Goal: Task Accomplishment & Management: Manage account settings

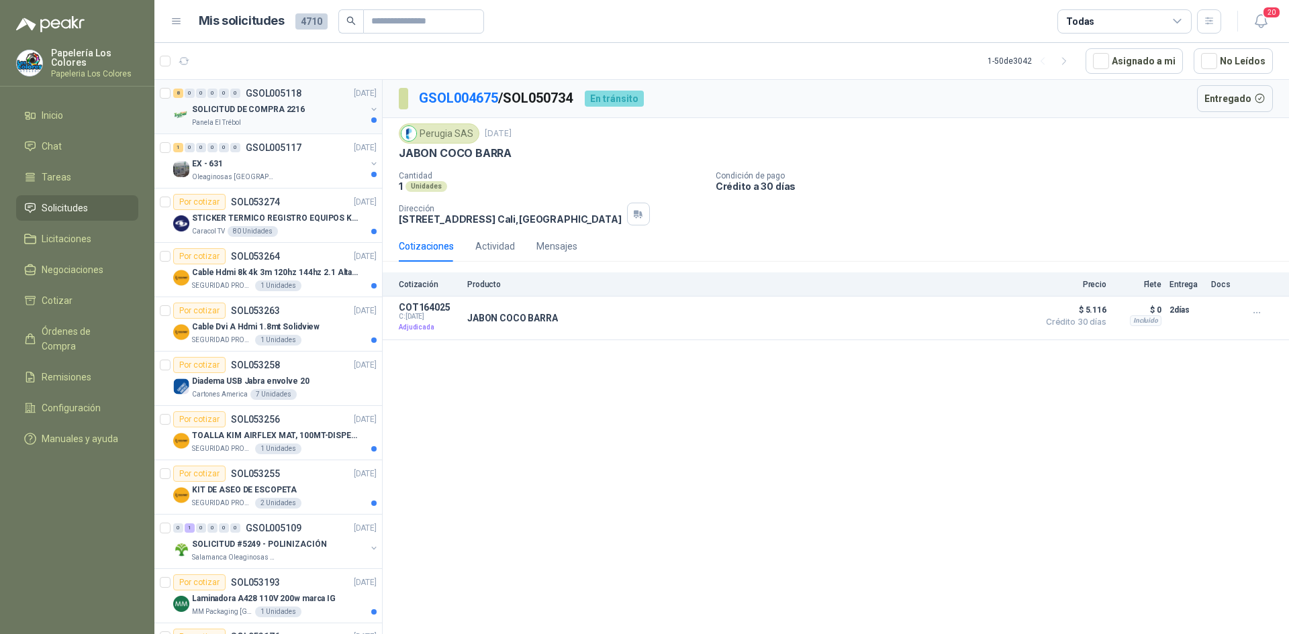
click at [327, 113] on div "SOLICITUD DE COMPRA 2216" at bounding box center [279, 109] width 174 height 16
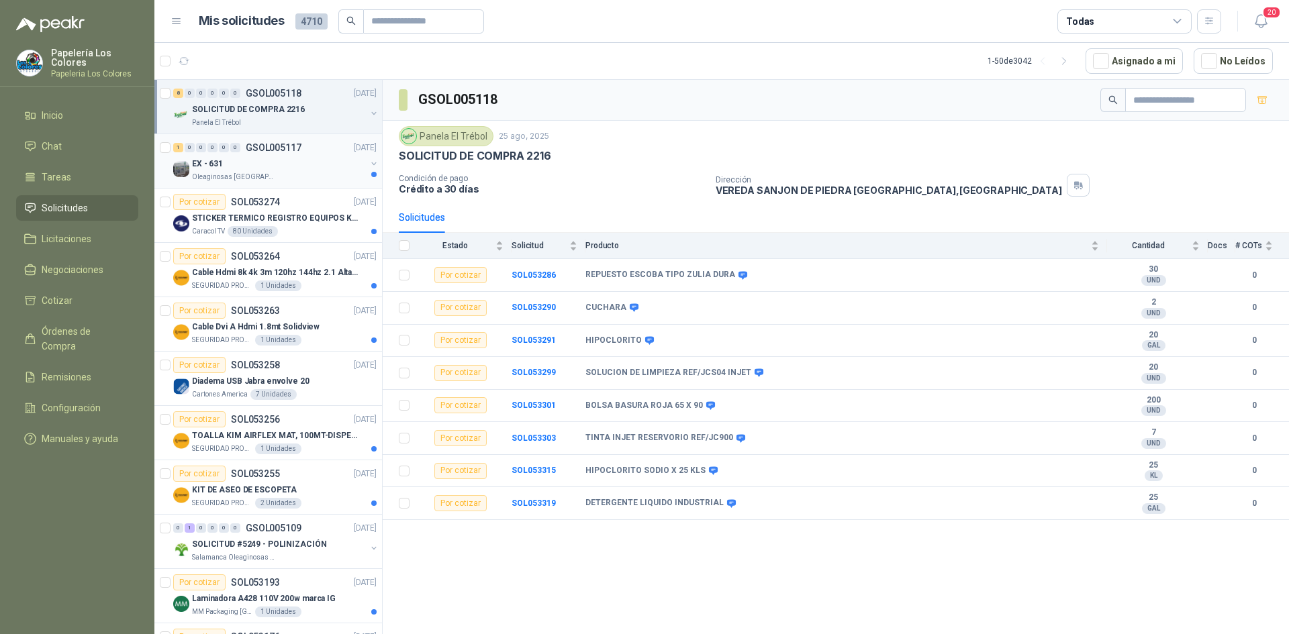
click at [288, 159] on div "EX - 631" at bounding box center [279, 164] width 174 height 16
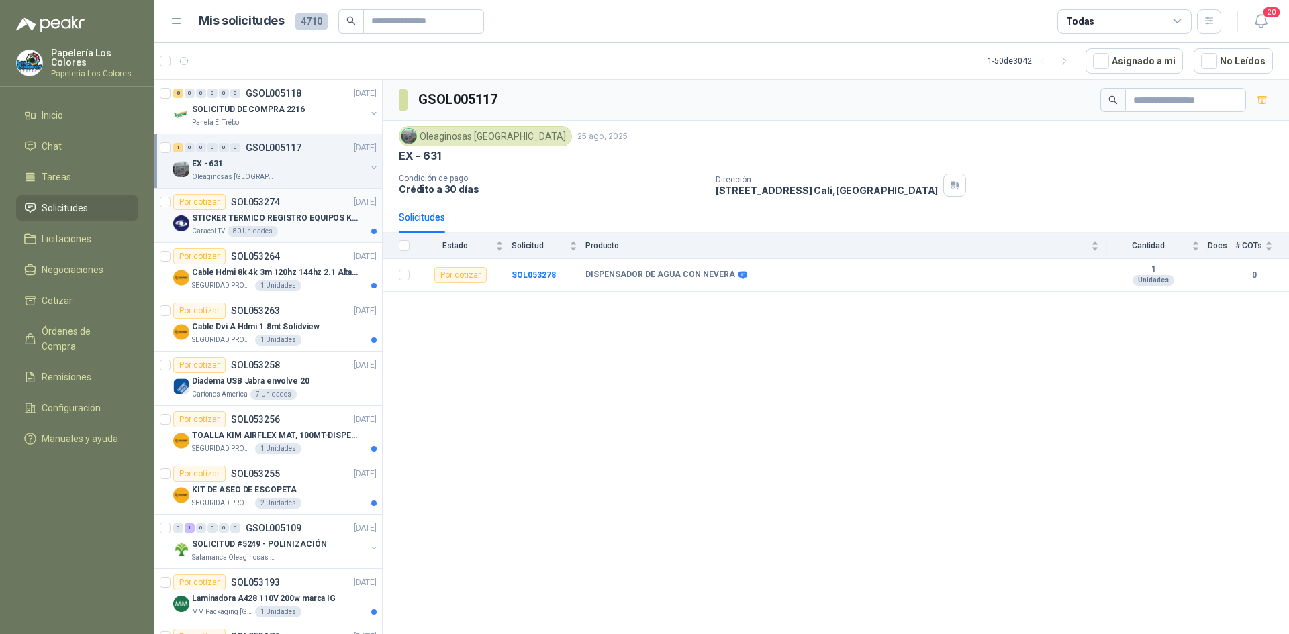
click at [304, 201] on div "Por cotizar SOL053274 [DATE]" at bounding box center [274, 202] width 203 height 16
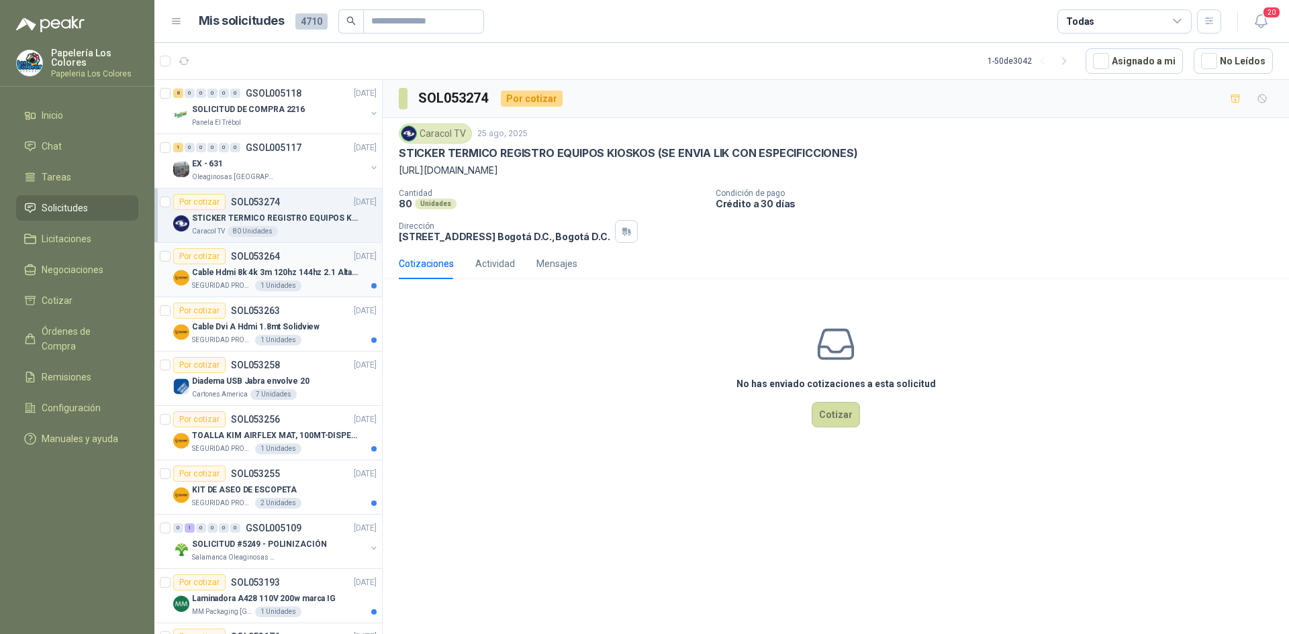
click at [299, 250] on div "Por cotizar SOL053264 [DATE]" at bounding box center [274, 256] width 203 height 16
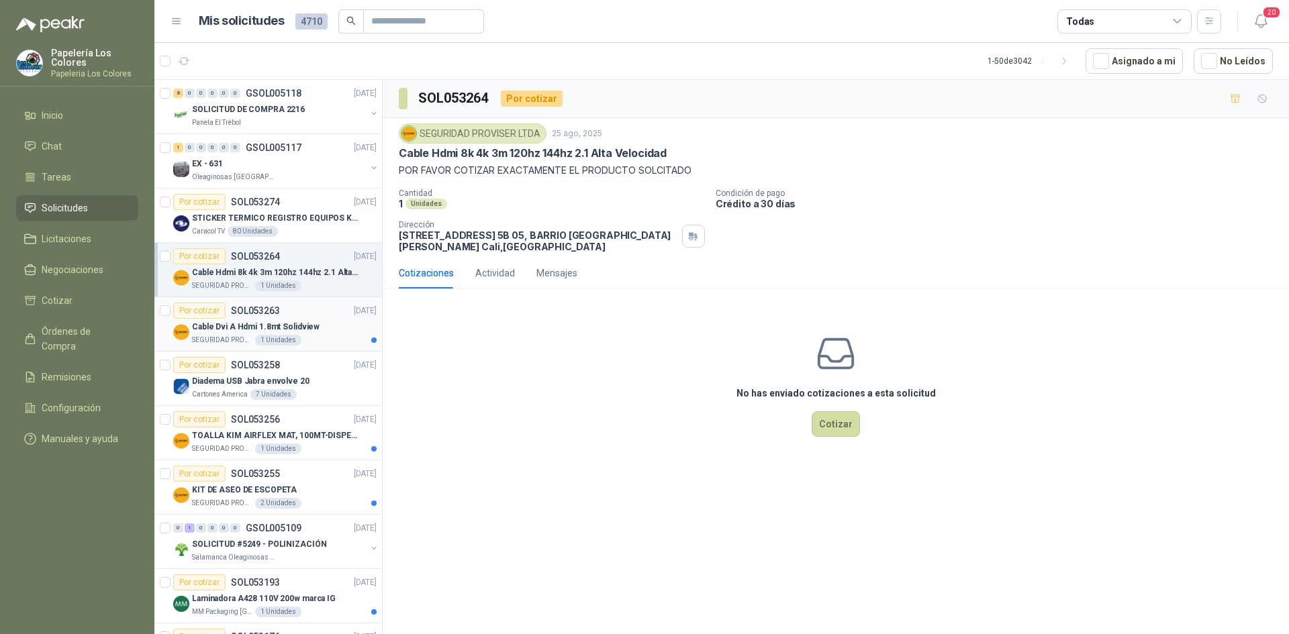
click at [324, 327] on div "Cable Dvi A Hdmi 1.8mt Solidview" at bounding box center [284, 327] width 185 height 16
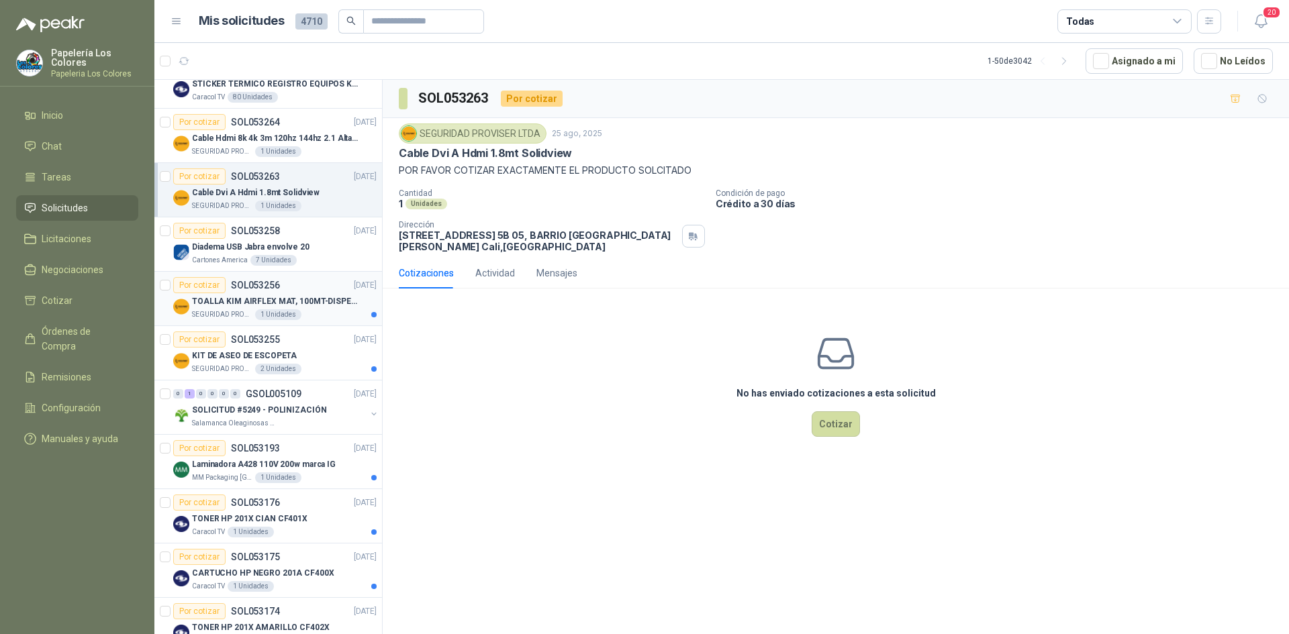
scroll to position [201, 0]
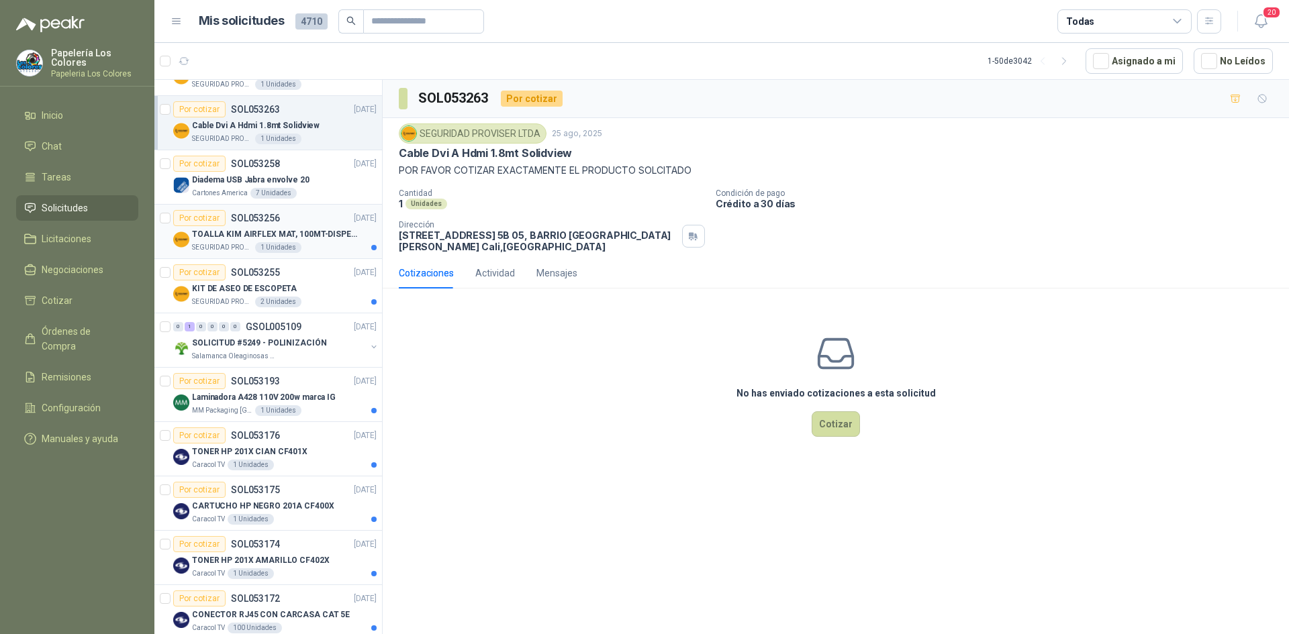
click at [324, 244] on div "SEGURIDAD PROVISER LTDA 1 Unidades" at bounding box center [284, 247] width 185 height 11
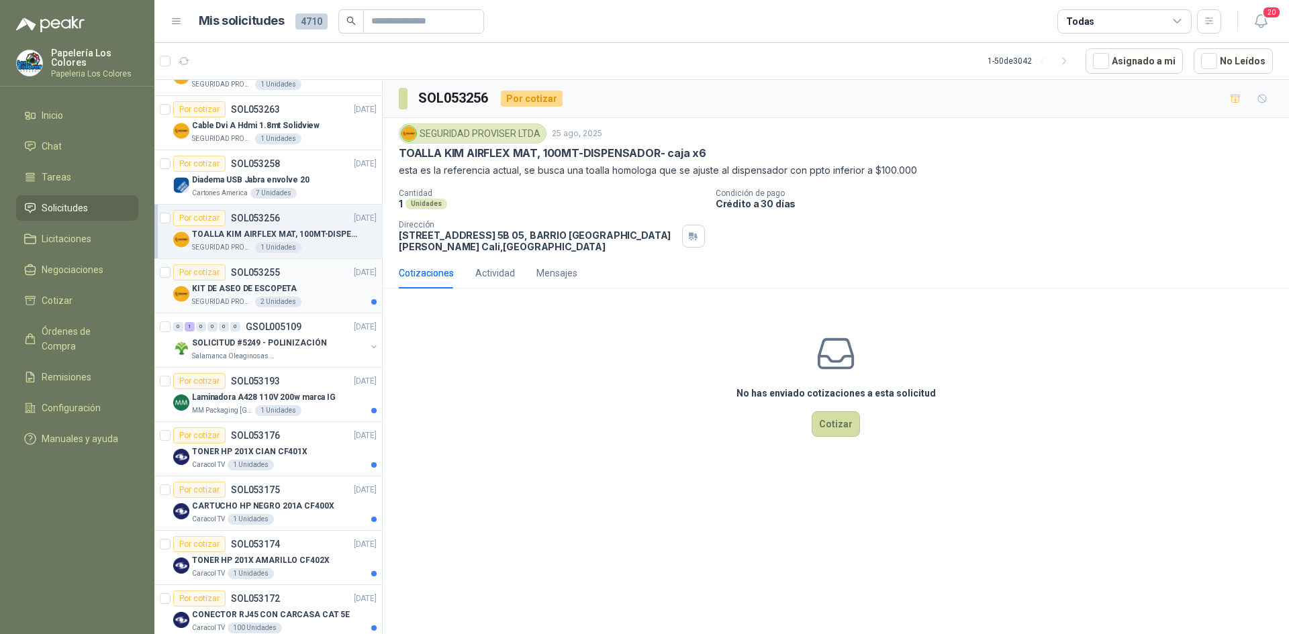
click at [337, 291] on div "KIT DE ASEO DE ESCOPETA" at bounding box center [284, 289] width 185 height 16
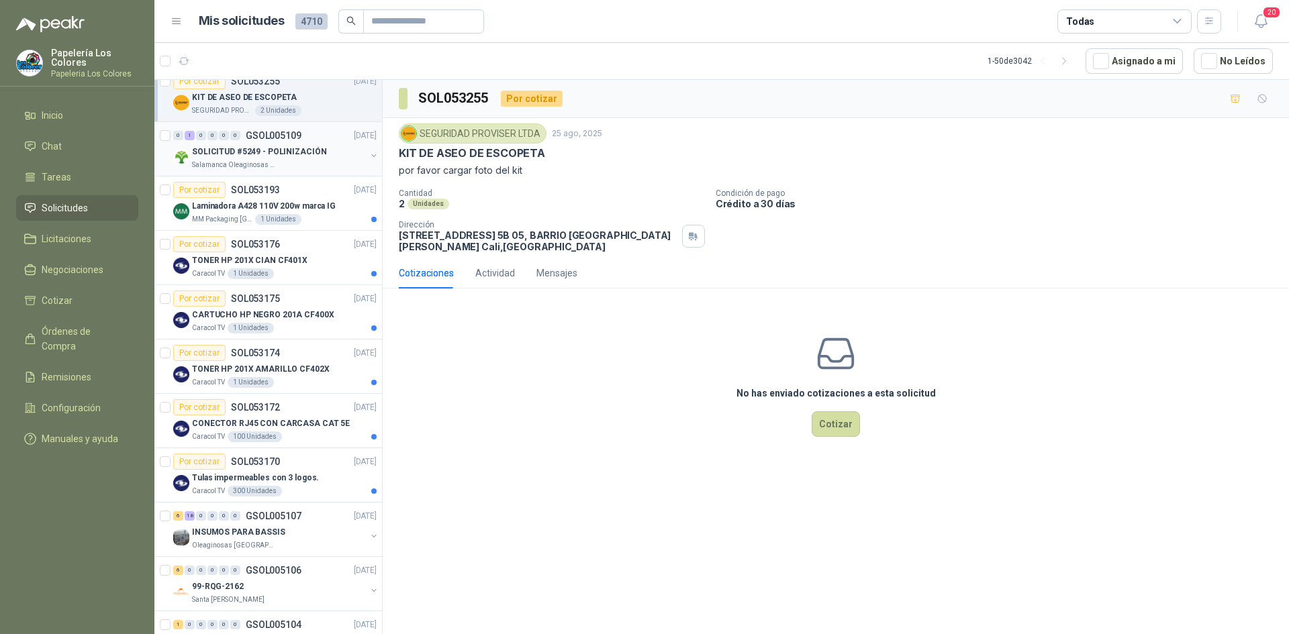
scroll to position [403, 0]
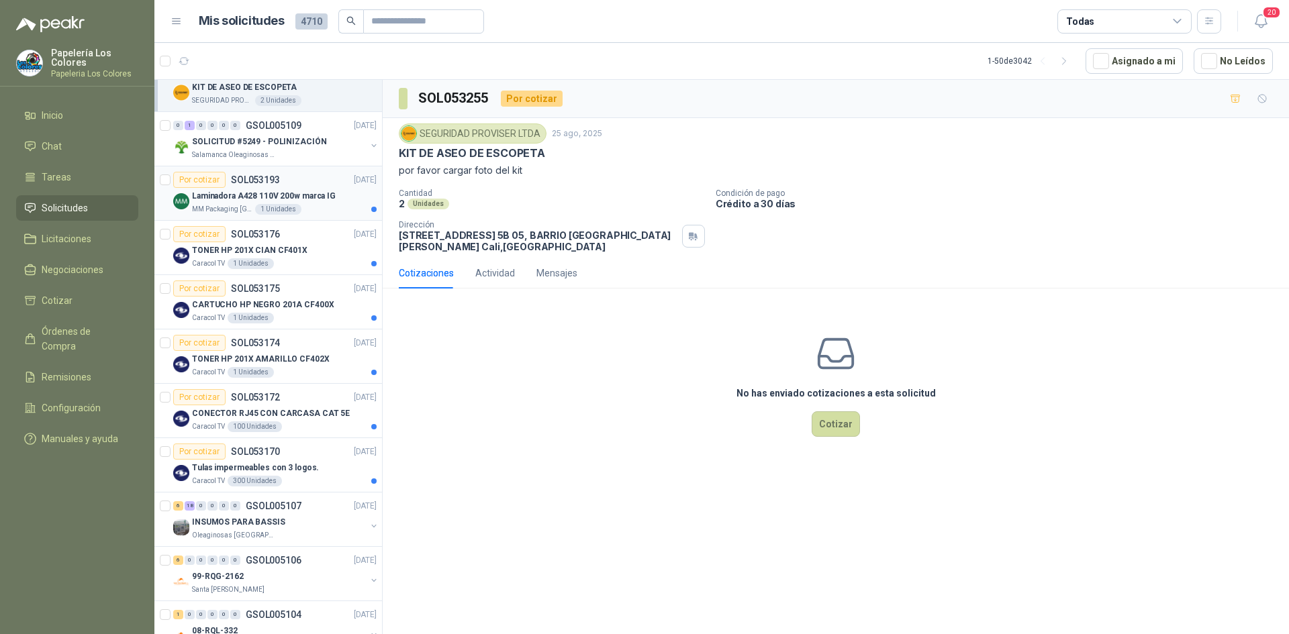
click at [339, 194] on div "Laminadora A428 110V 200w marca IG" at bounding box center [284, 196] width 185 height 16
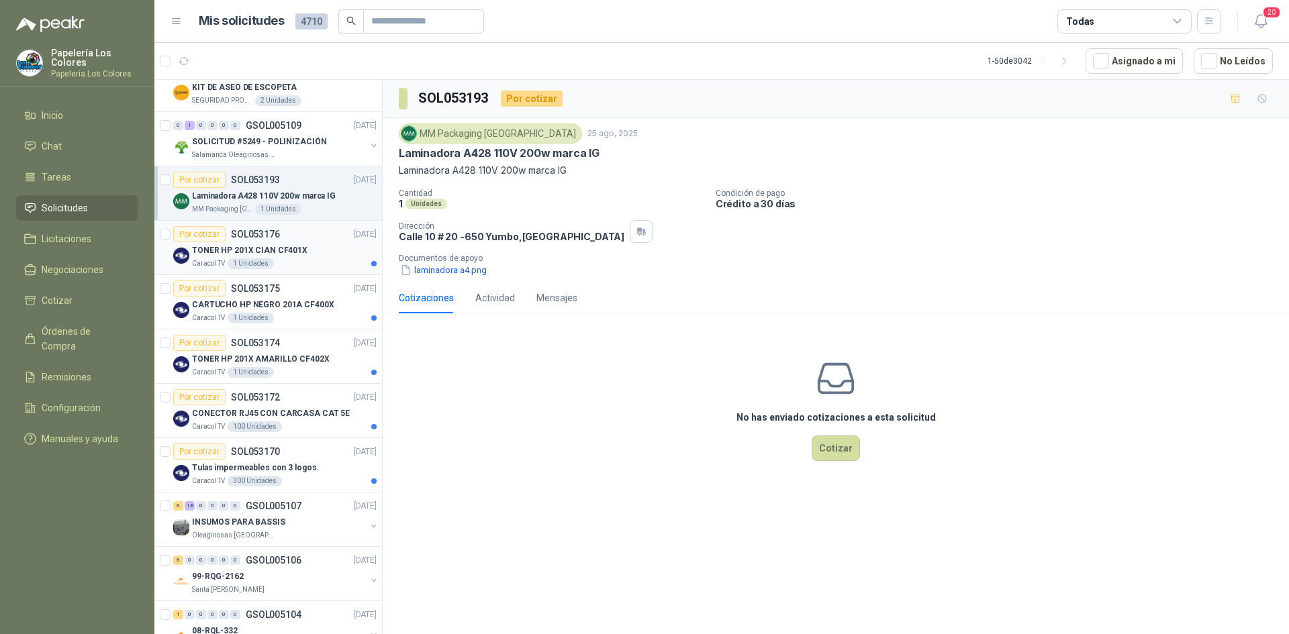
click at [326, 246] on div "TONER HP 201X CIAN CF401X" at bounding box center [284, 250] width 185 height 16
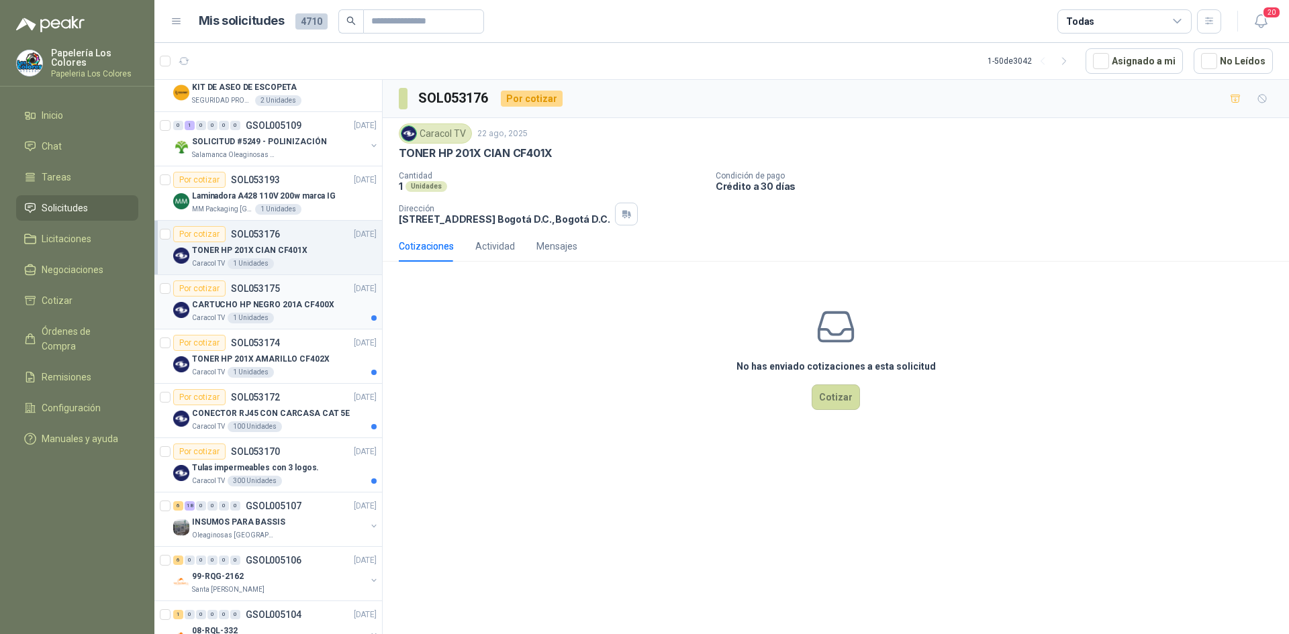
click at [332, 305] on div "CARTUCHO HP NEGRO 201A CF400X" at bounding box center [284, 305] width 185 height 16
click at [338, 356] on div "TONER HP 201X AMARILLO CF402X" at bounding box center [284, 359] width 185 height 16
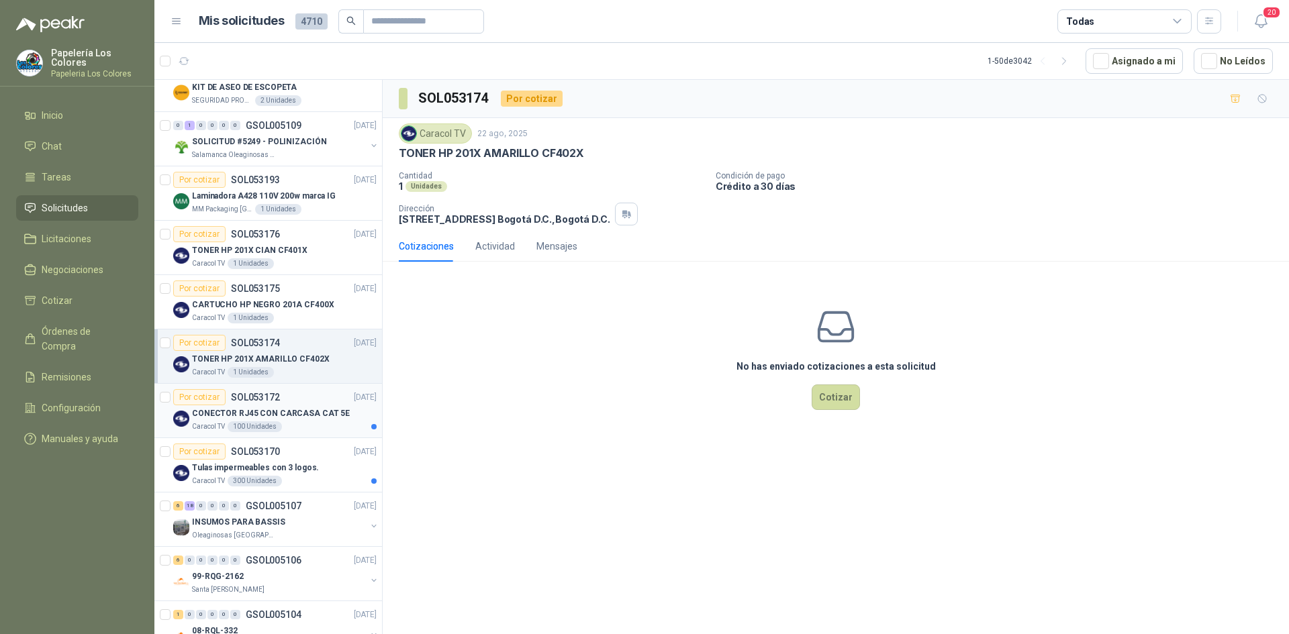
click at [322, 422] on div "Caracol TV 100 Unidades" at bounding box center [284, 427] width 185 height 11
click at [328, 473] on div "Tulas impermeables con 3 logos." at bounding box center [284, 468] width 185 height 16
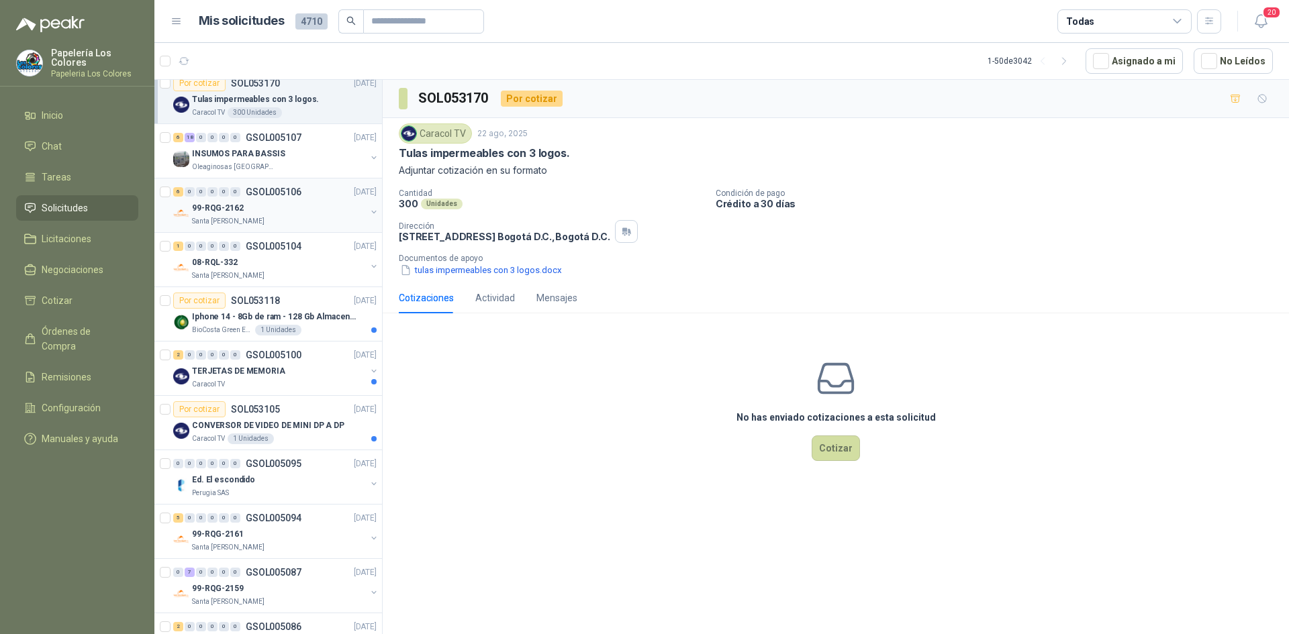
scroll to position [806, 0]
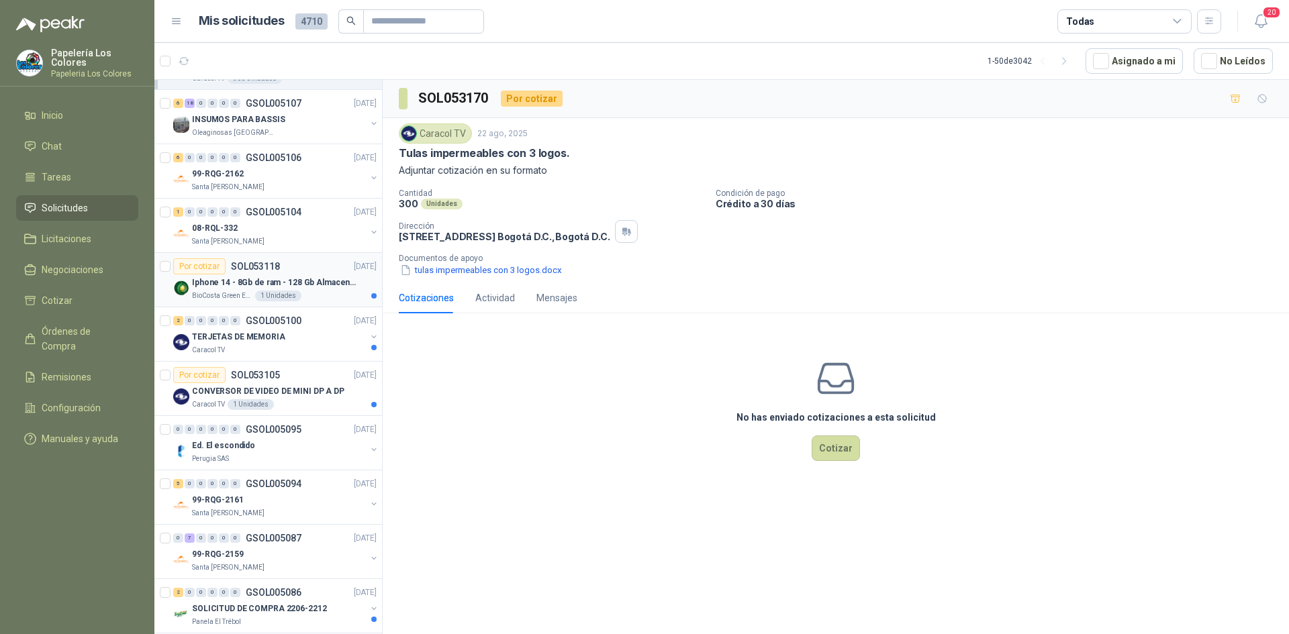
click at [335, 292] on div "BioCosta Green Energy S.A.S 1 Unidades" at bounding box center [284, 296] width 185 height 11
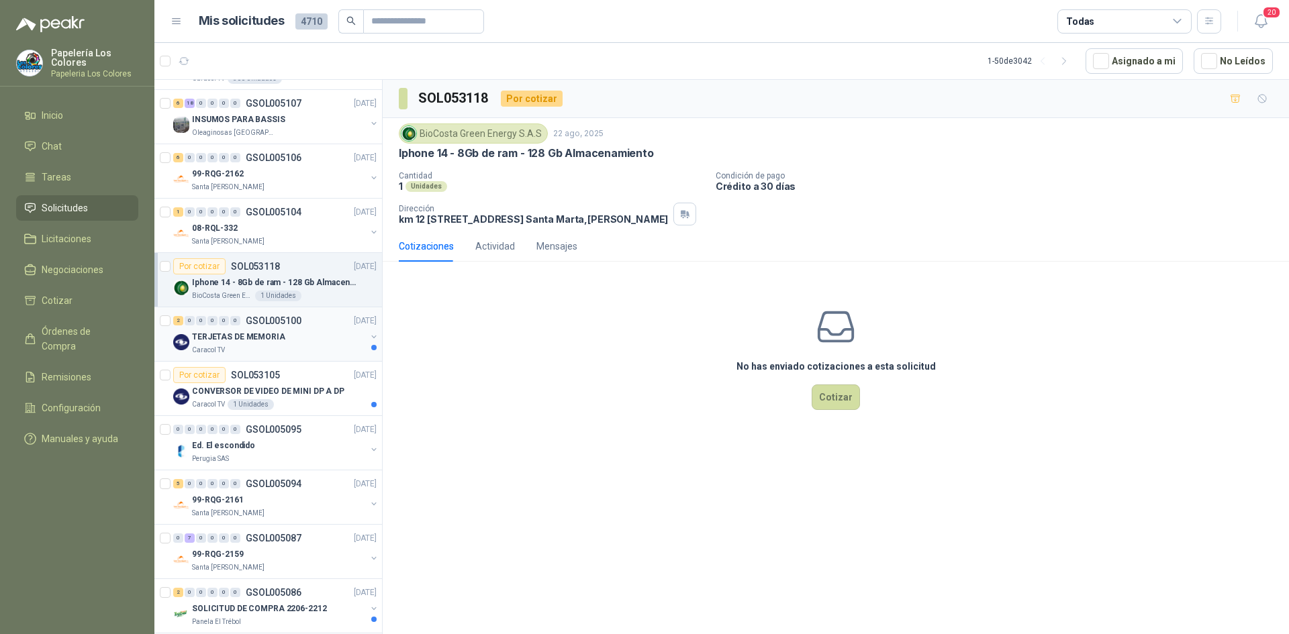
click at [332, 341] on div "TERJETAS DE MEMORIA" at bounding box center [279, 337] width 174 height 16
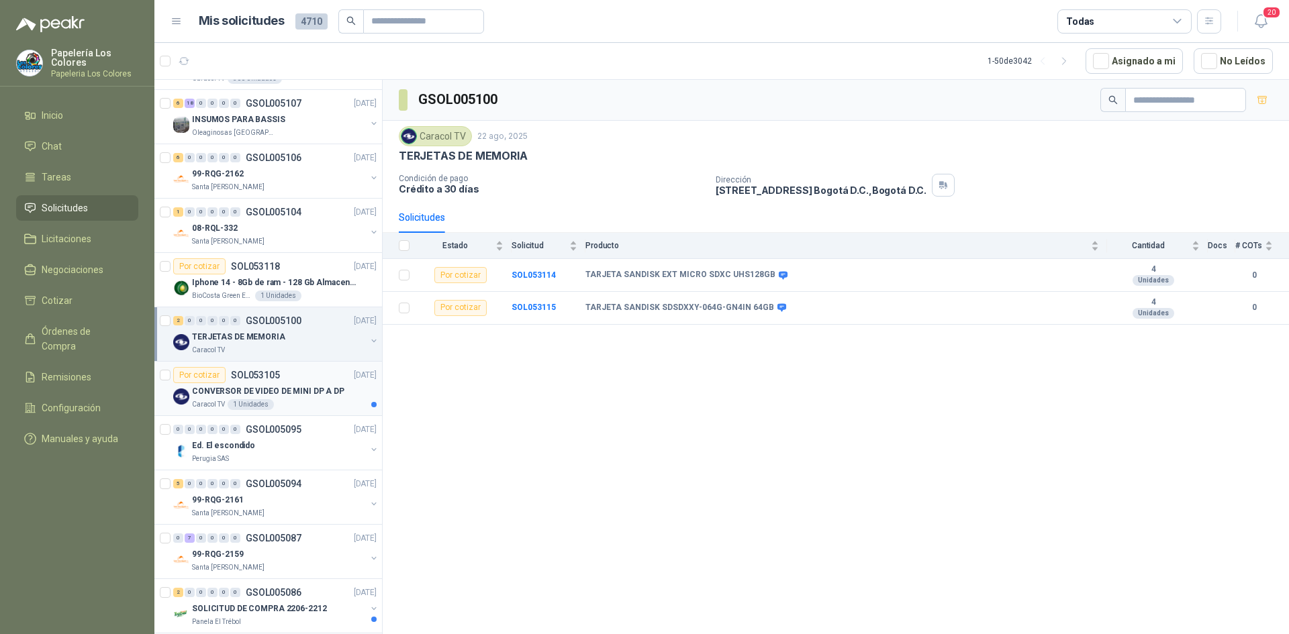
click at [340, 399] on div "Caracol TV 1 Unidades" at bounding box center [284, 404] width 185 height 11
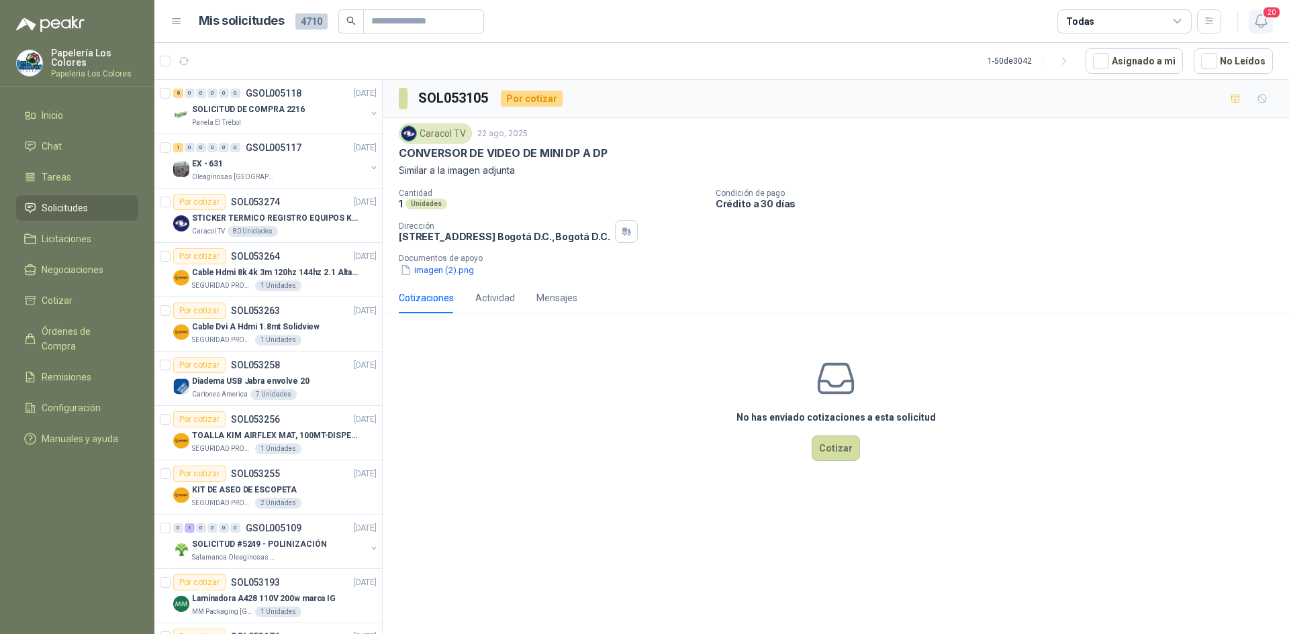
click at [1259, 19] on icon "button" at bounding box center [1261, 21] width 17 height 17
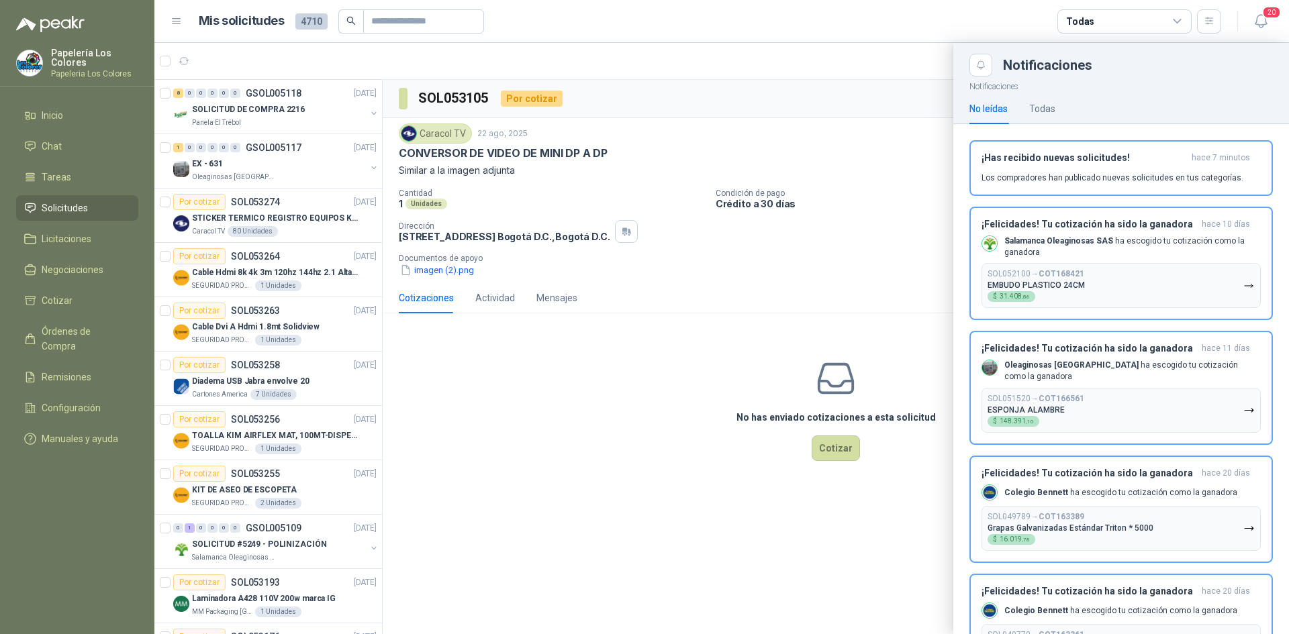
click at [891, 189] on div at bounding box center [721, 338] width 1134 height 591
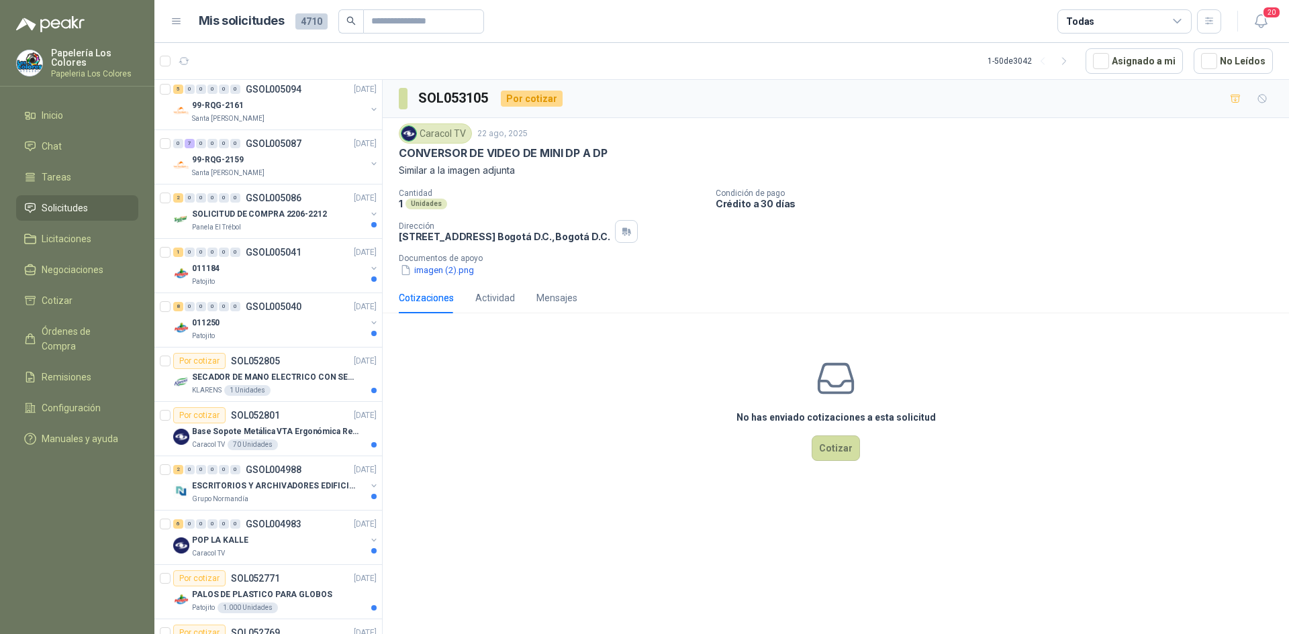
scroll to position [1208, 0]
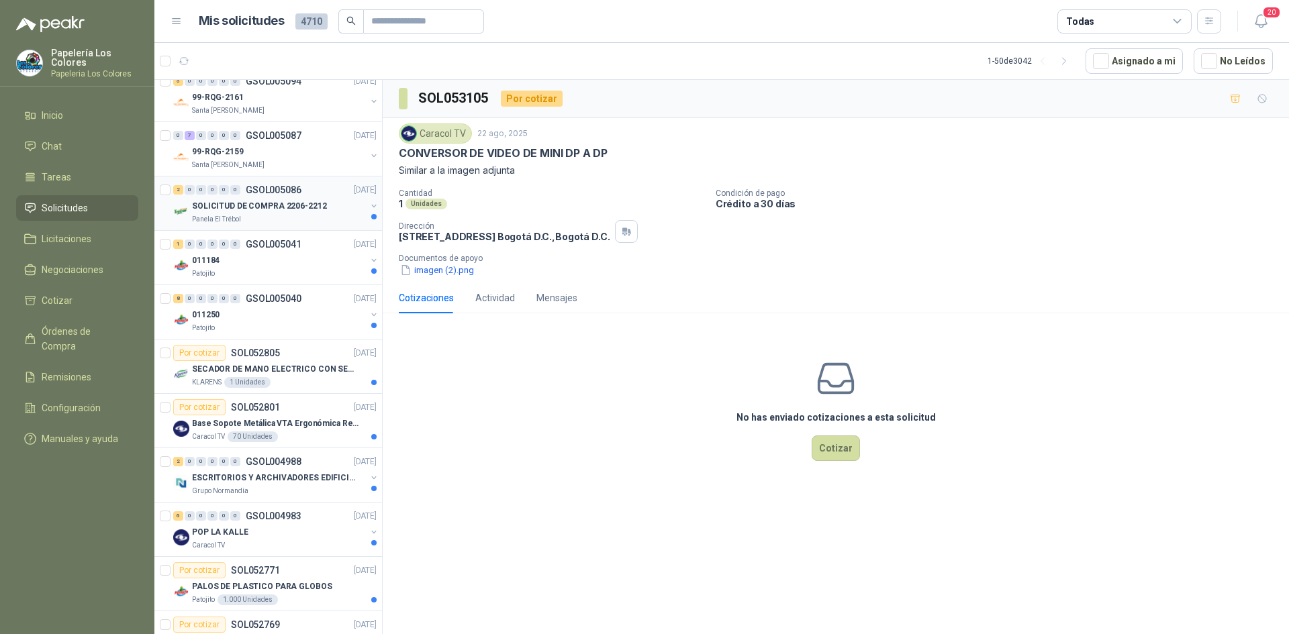
click at [332, 203] on div "SOLICITUD DE COMPRA 2206-2212" at bounding box center [279, 206] width 174 height 16
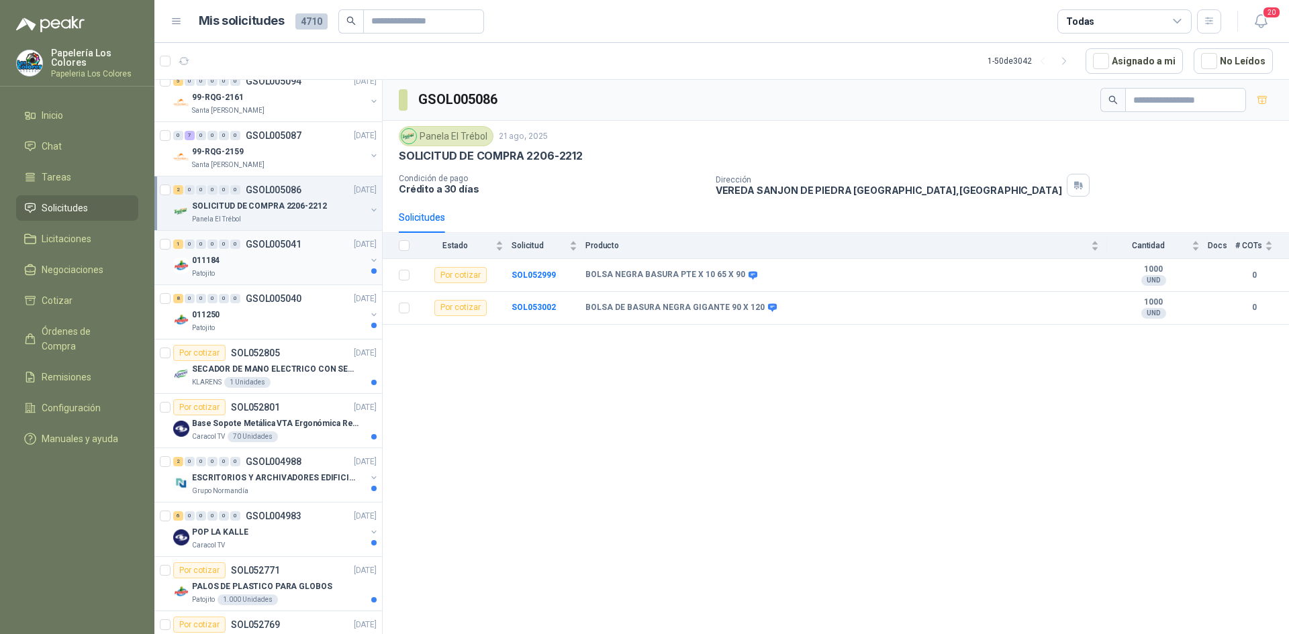
click at [305, 267] on div "011184" at bounding box center [279, 260] width 174 height 16
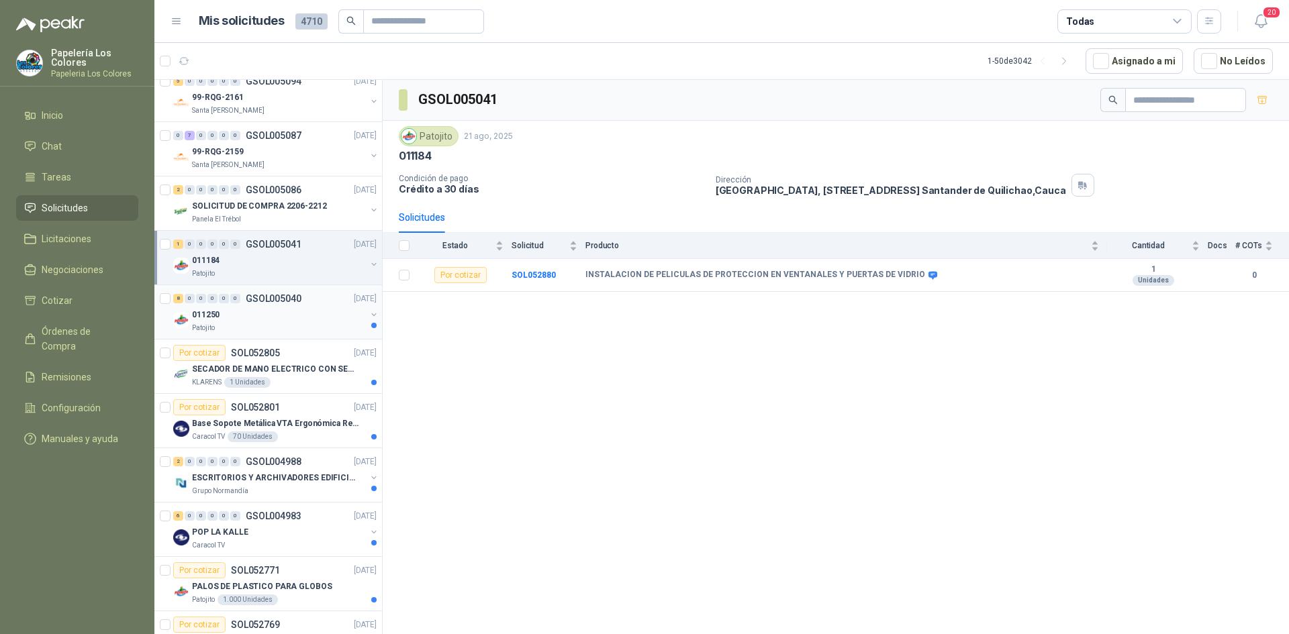
click at [312, 312] on div "011250" at bounding box center [279, 315] width 174 height 16
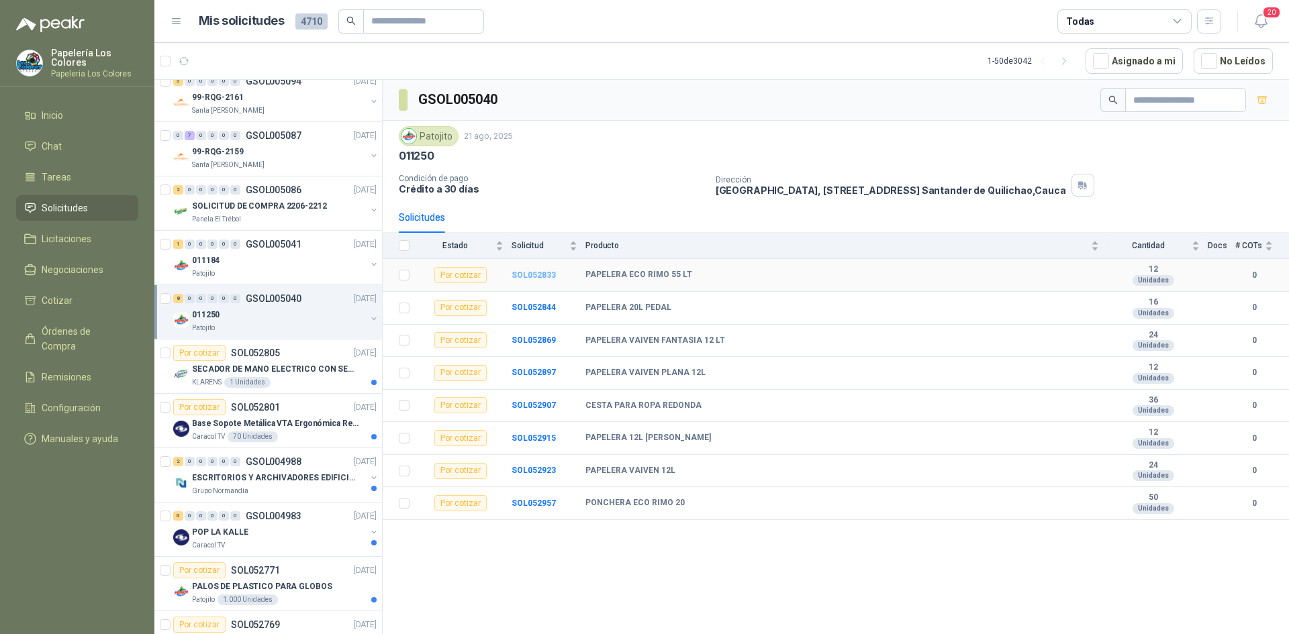
click at [540, 273] on b "SOL052833" at bounding box center [533, 275] width 44 height 9
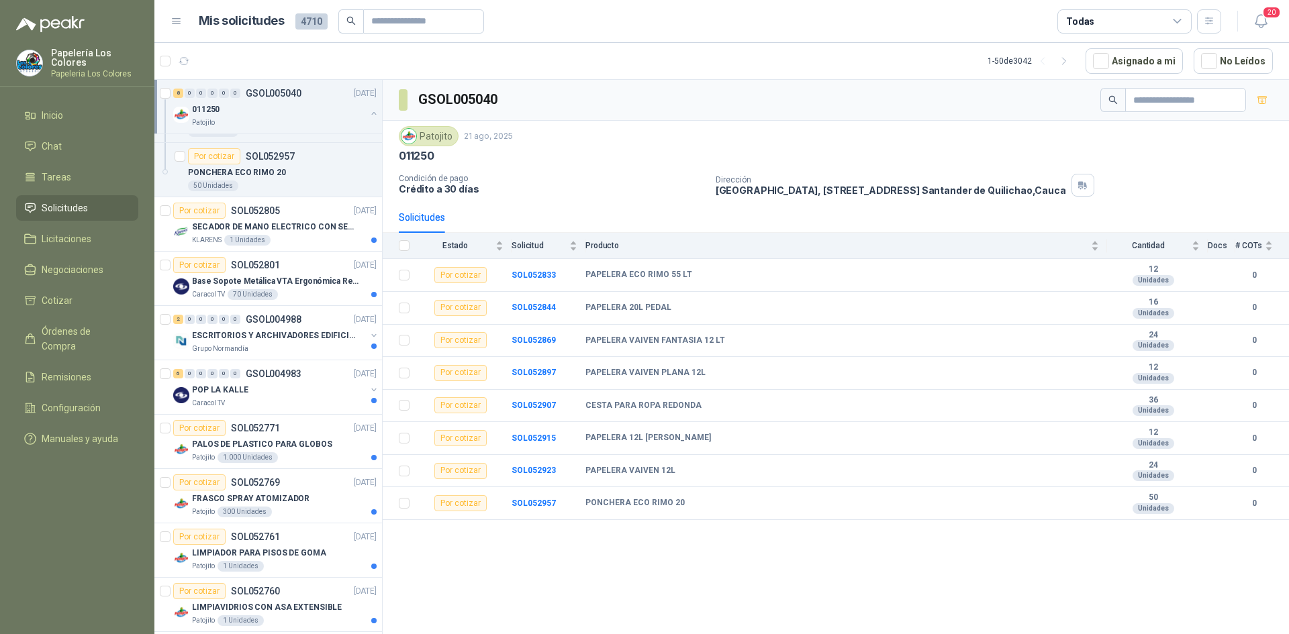
scroll to position [1790, 0]
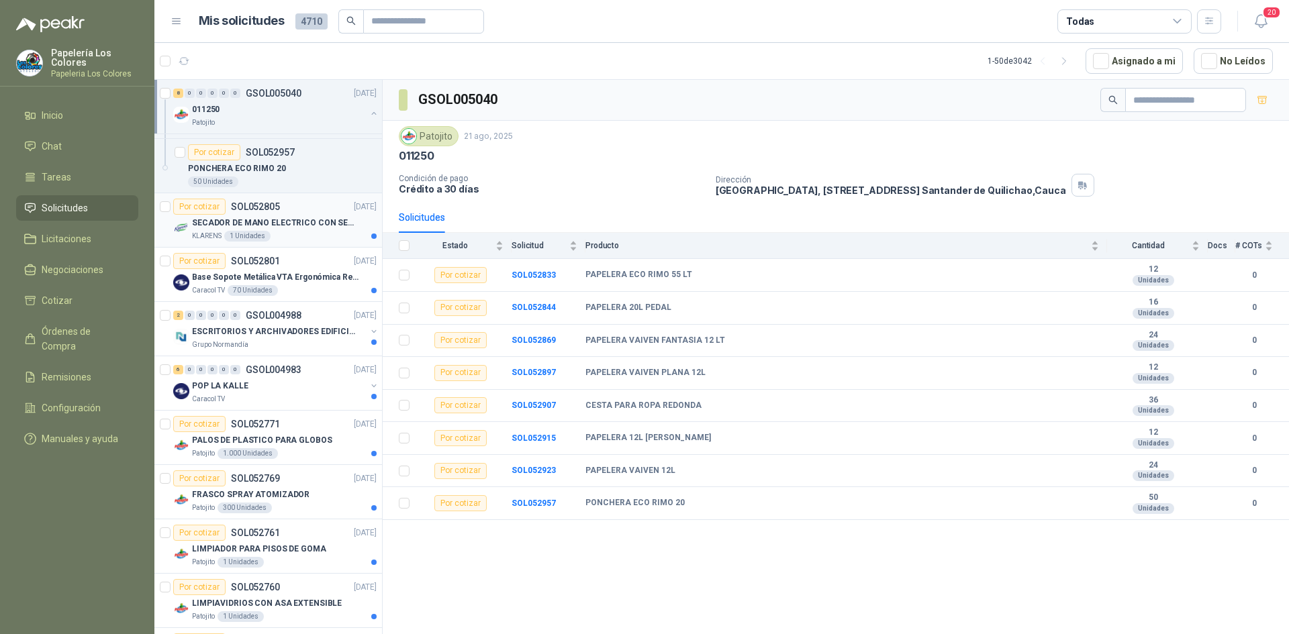
click at [305, 235] on div "KLARENS 1 Unidades" at bounding box center [284, 236] width 185 height 11
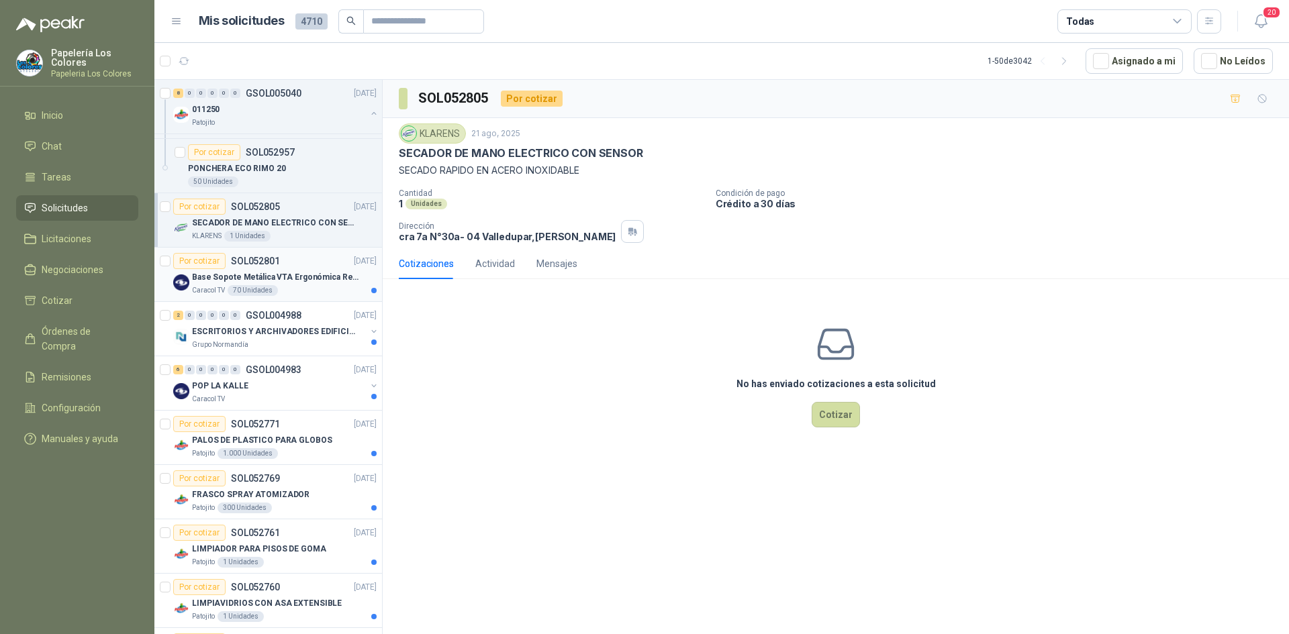
click at [303, 260] on div "Por cotizar SOL052801 [DATE]" at bounding box center [274, 261] width 203 height 16
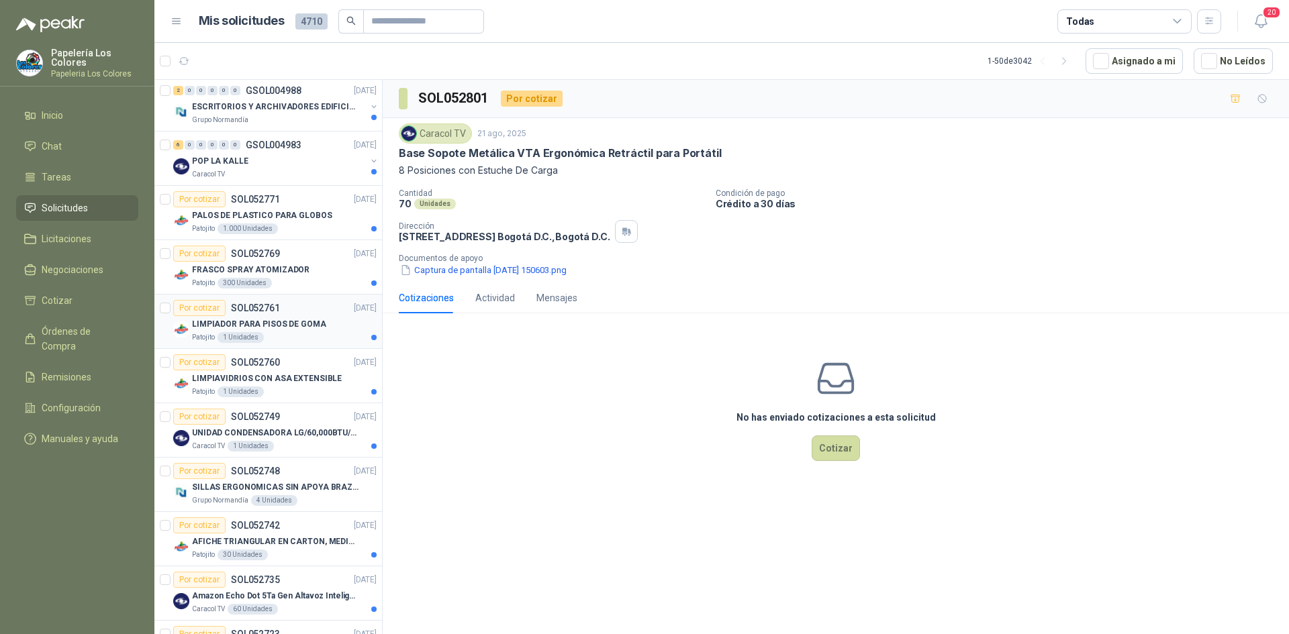
scroll to position [1991, 0]
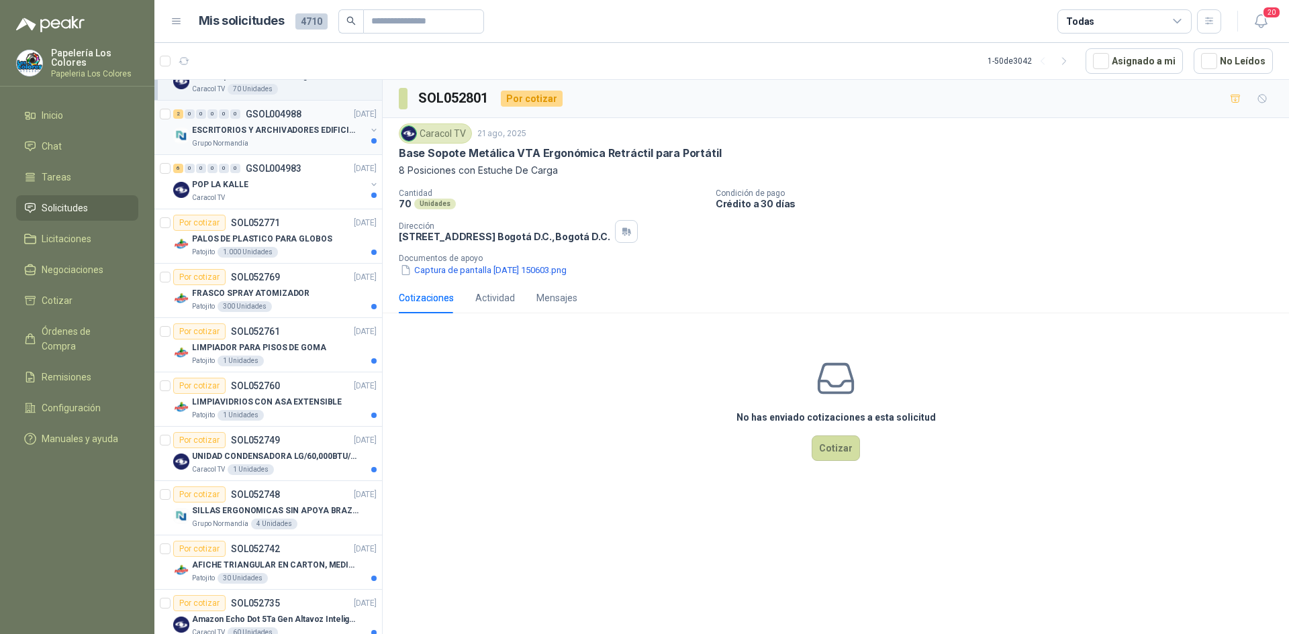
click at [328, 136] on p "ESCRITORIOS Y ARCHIVADORES EDIFICIO E" at bounding box center [275, 130] width 167 height 13
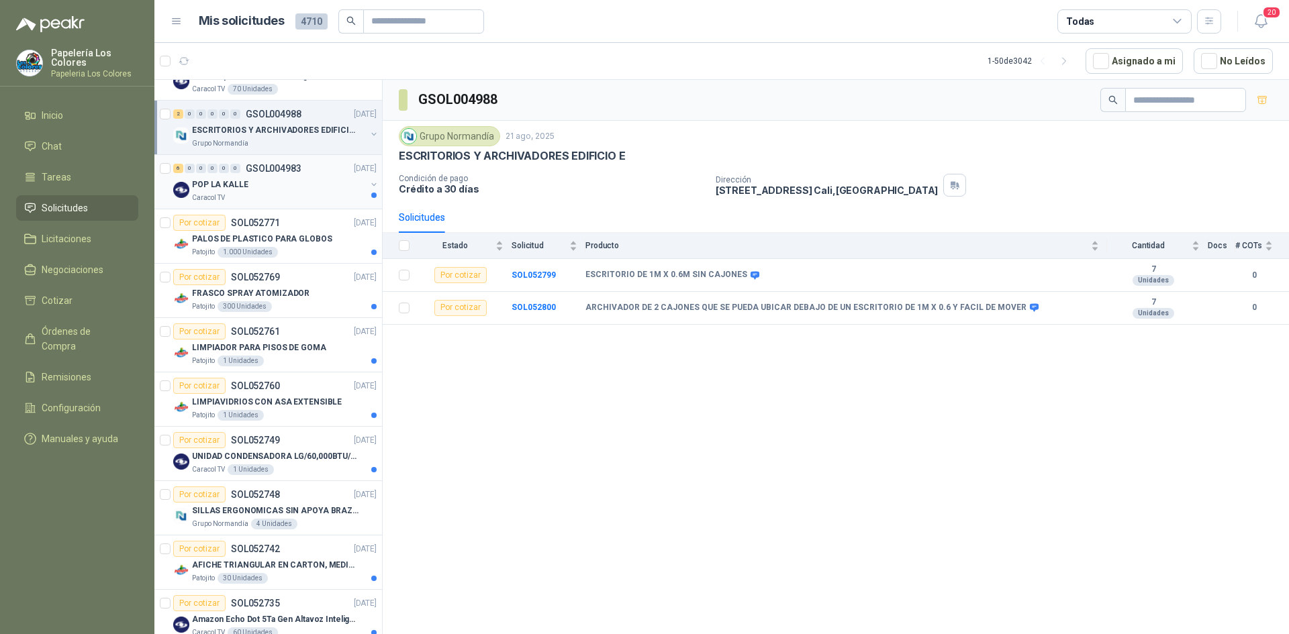
click at [312, 185] on div "POP LA KALLE" at bounding box center [279, 185] width 174 height 16
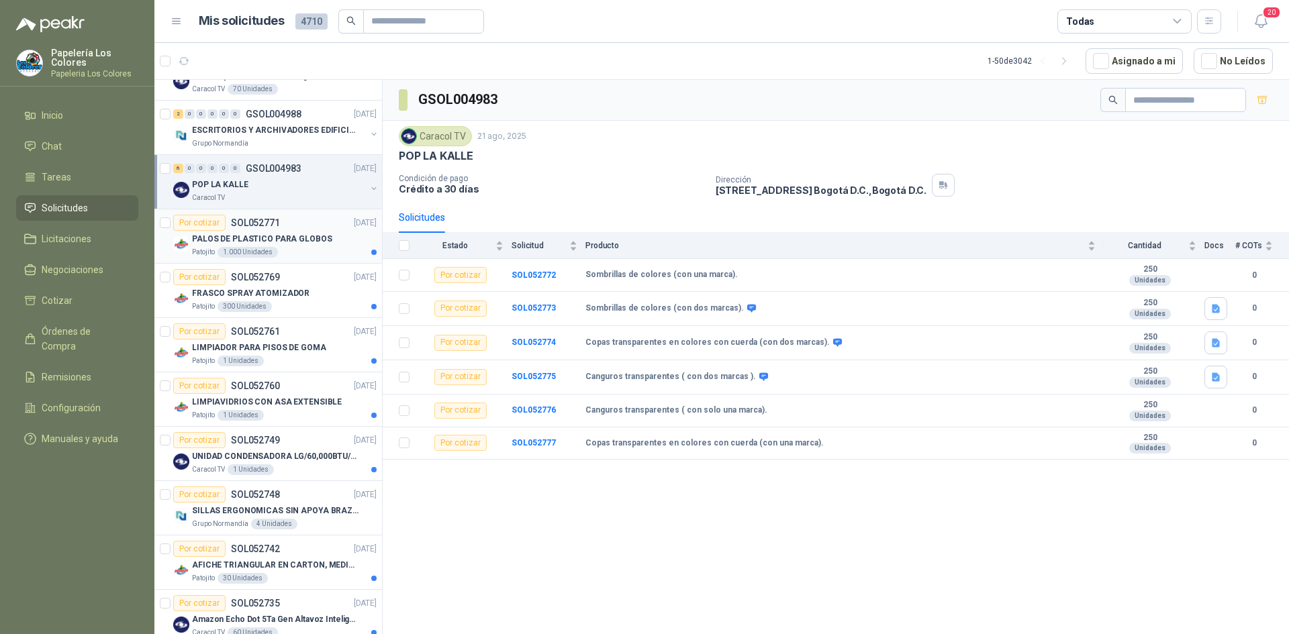
click at [328, 236] on div "PALOS DE PLASTICO PARA GLOBOS" at bounding box center [284, 239] width 185 height 16
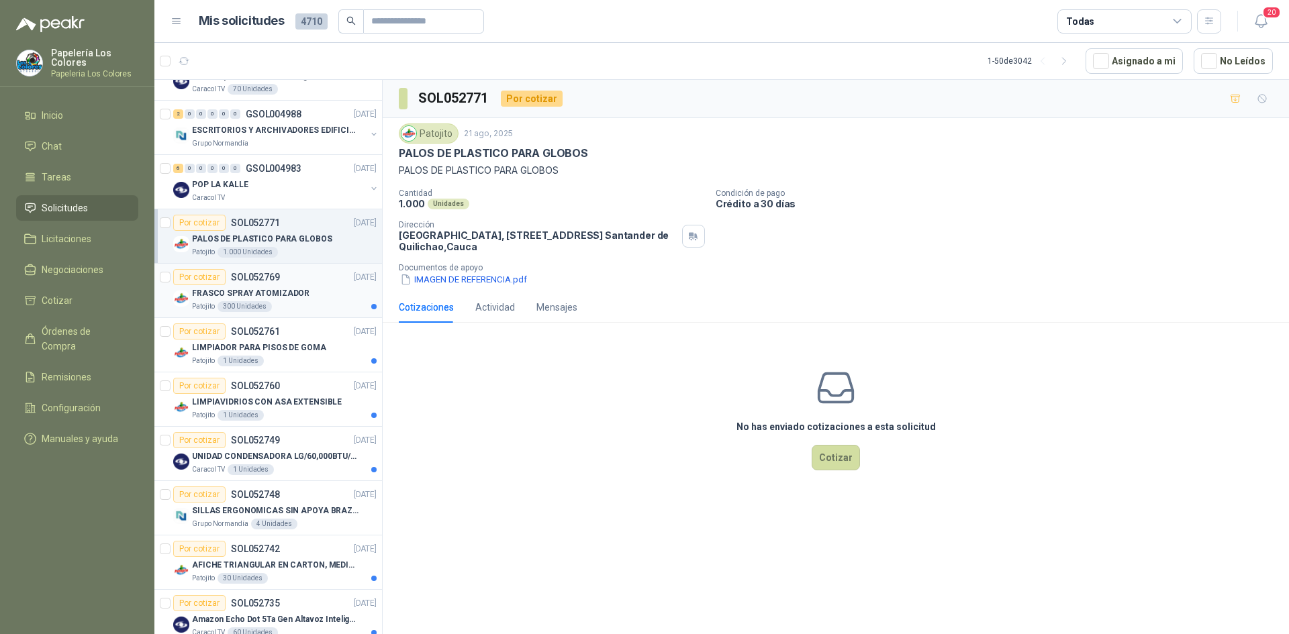
click at [320, 284] on div "Por cotizar SOL052769 [DATE]" at bounding box center [274, 277] width 203 height 16
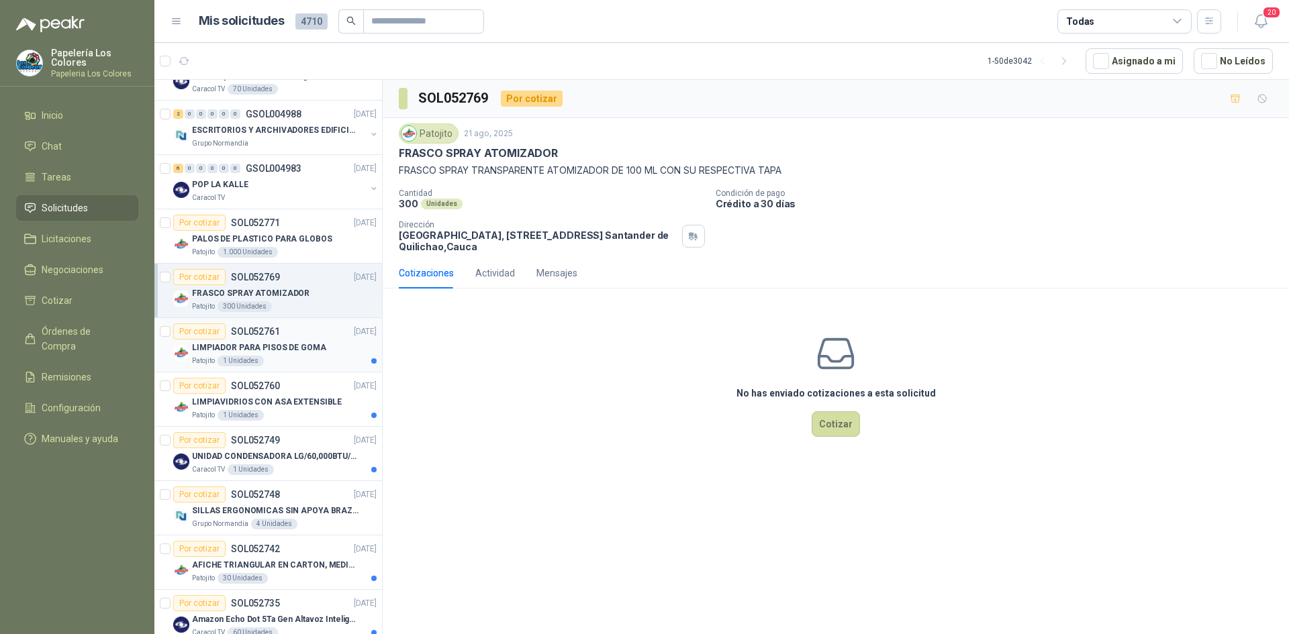
click at [339, 346] on div "LIMPIADOR PARA PISOS DE GOMA" at bounding box center [284, 348] width 185 height 16
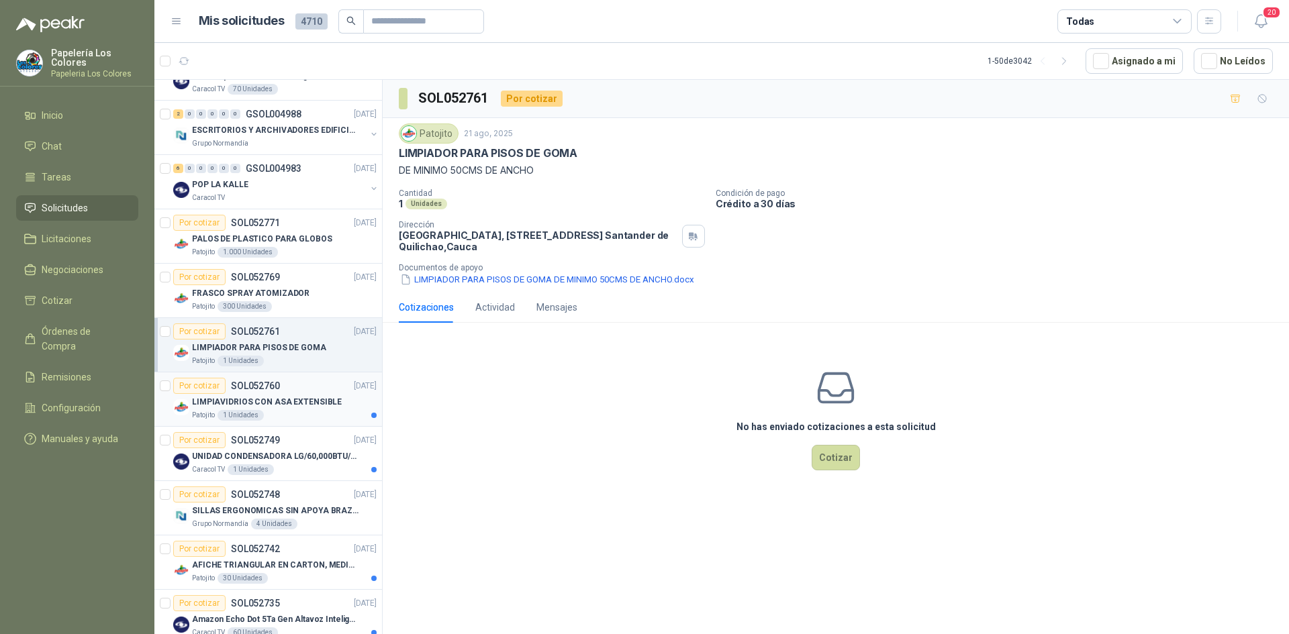
click at [340, 407] on div "LIMPIAVIDRIOS CON ASA EXTENSIBLE" at bounding box center [284, 402] width 185 height 16
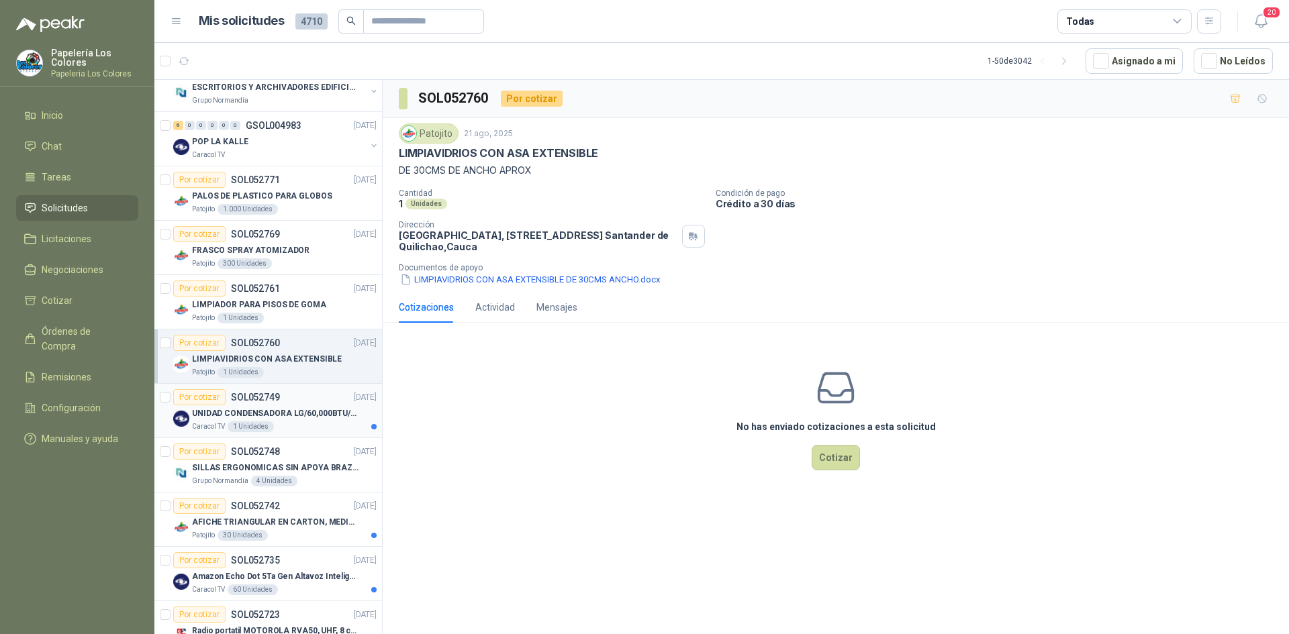
scroll to position [2192, 0]
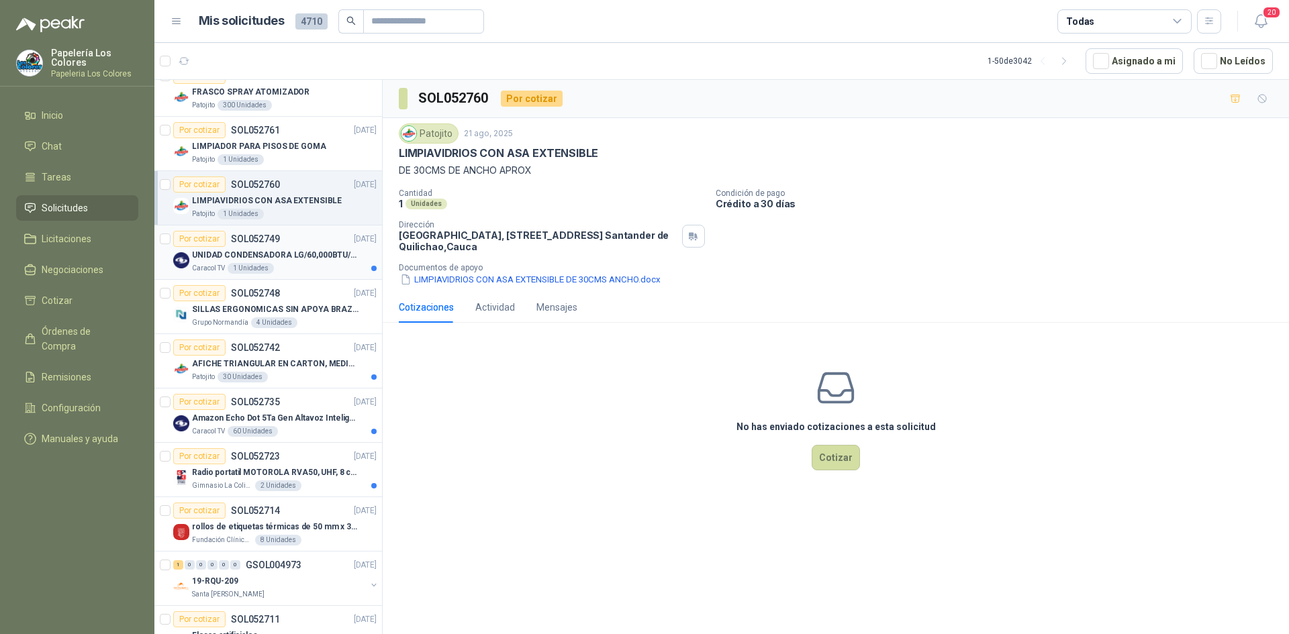
click at [328, 262] on div "UNIDAD CONDENSADORA LG/60,000BTU/220V/R410A: I" at bounding box center [284, 255] width 185 height 16
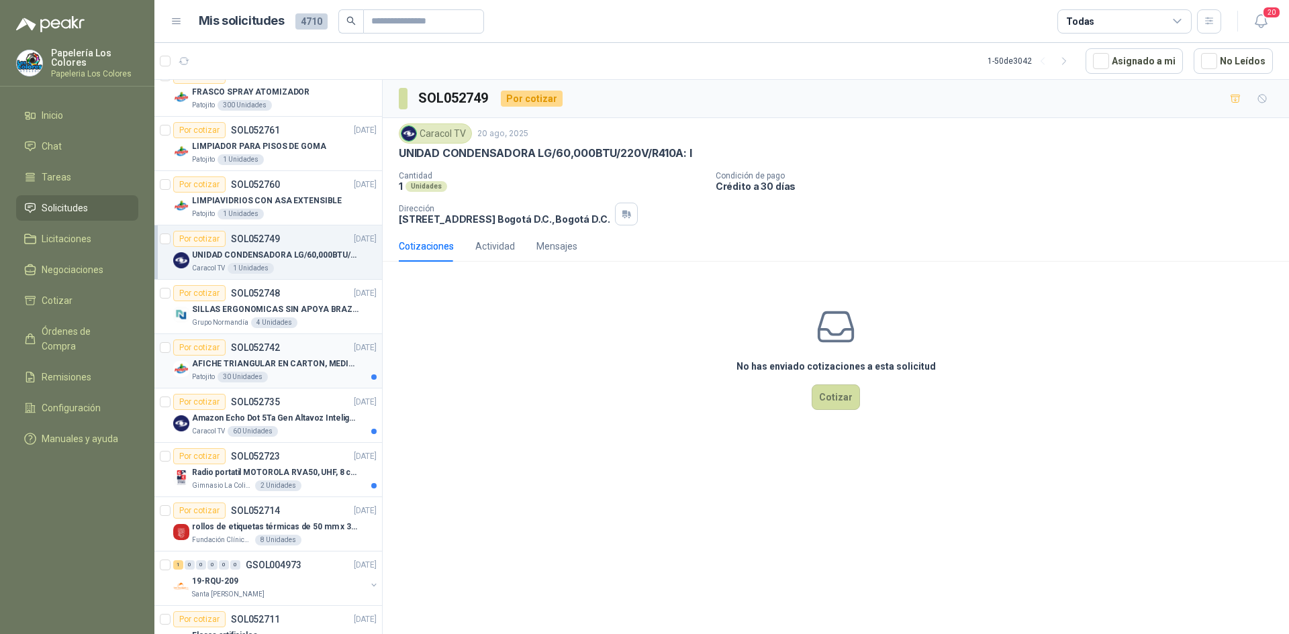
click at [330, 374] on div "Patojito 30 Unidades" at bounding box center [284, 377] width 185 height 11
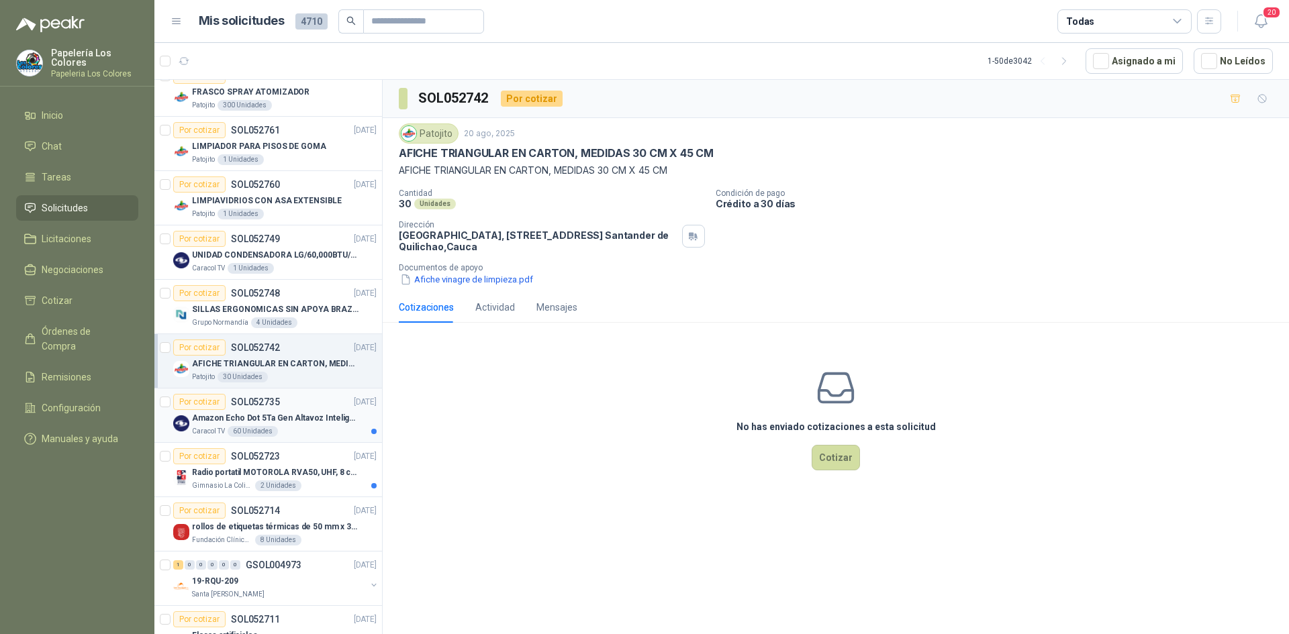
click at [328, 432] on div "Caracol TV 60 Unidades" at bounding box center [284, 431] width 185 height 11
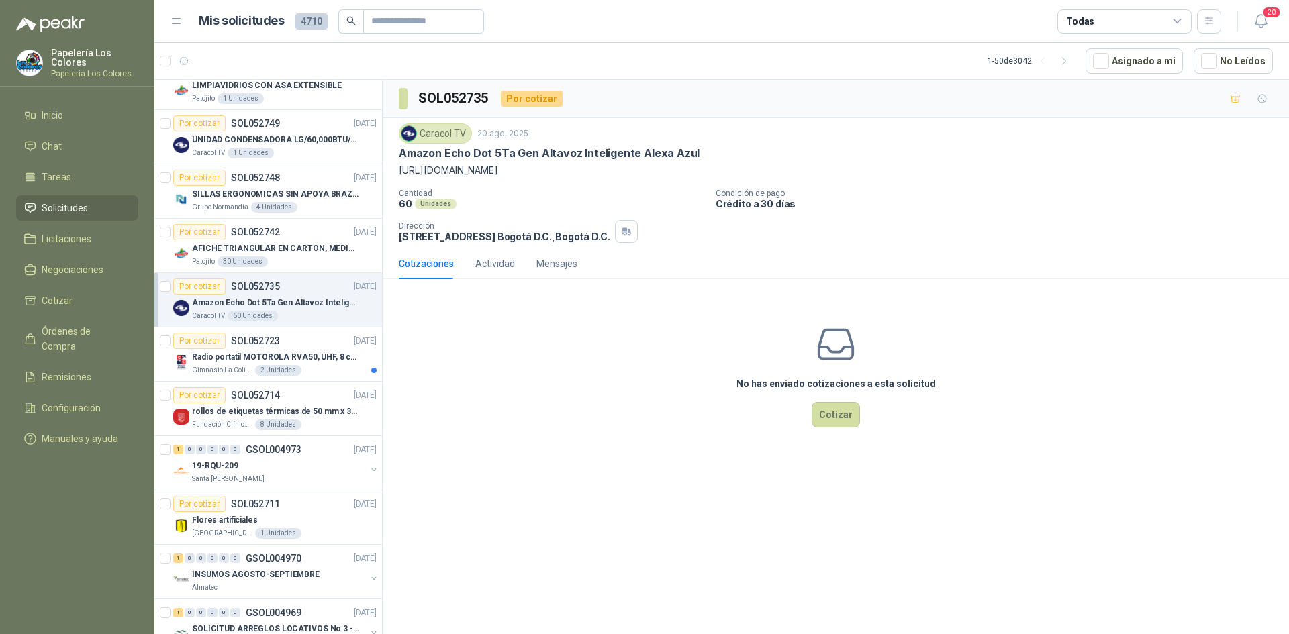
scroll to position [2327, 0]
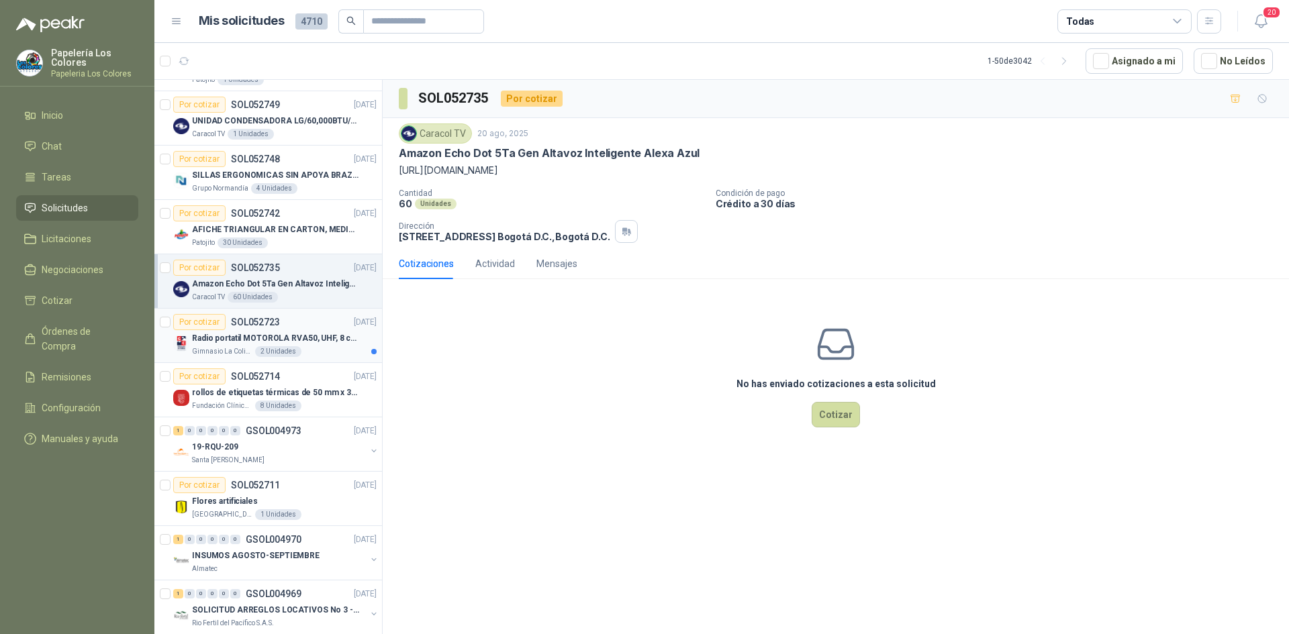
click at [343, 346] on div "Gimnasio La Colina 2 Unidades" at bounding box center [284, 351] width 185 height 11
